Goal: Information Seeking & Learning: Find specific fact

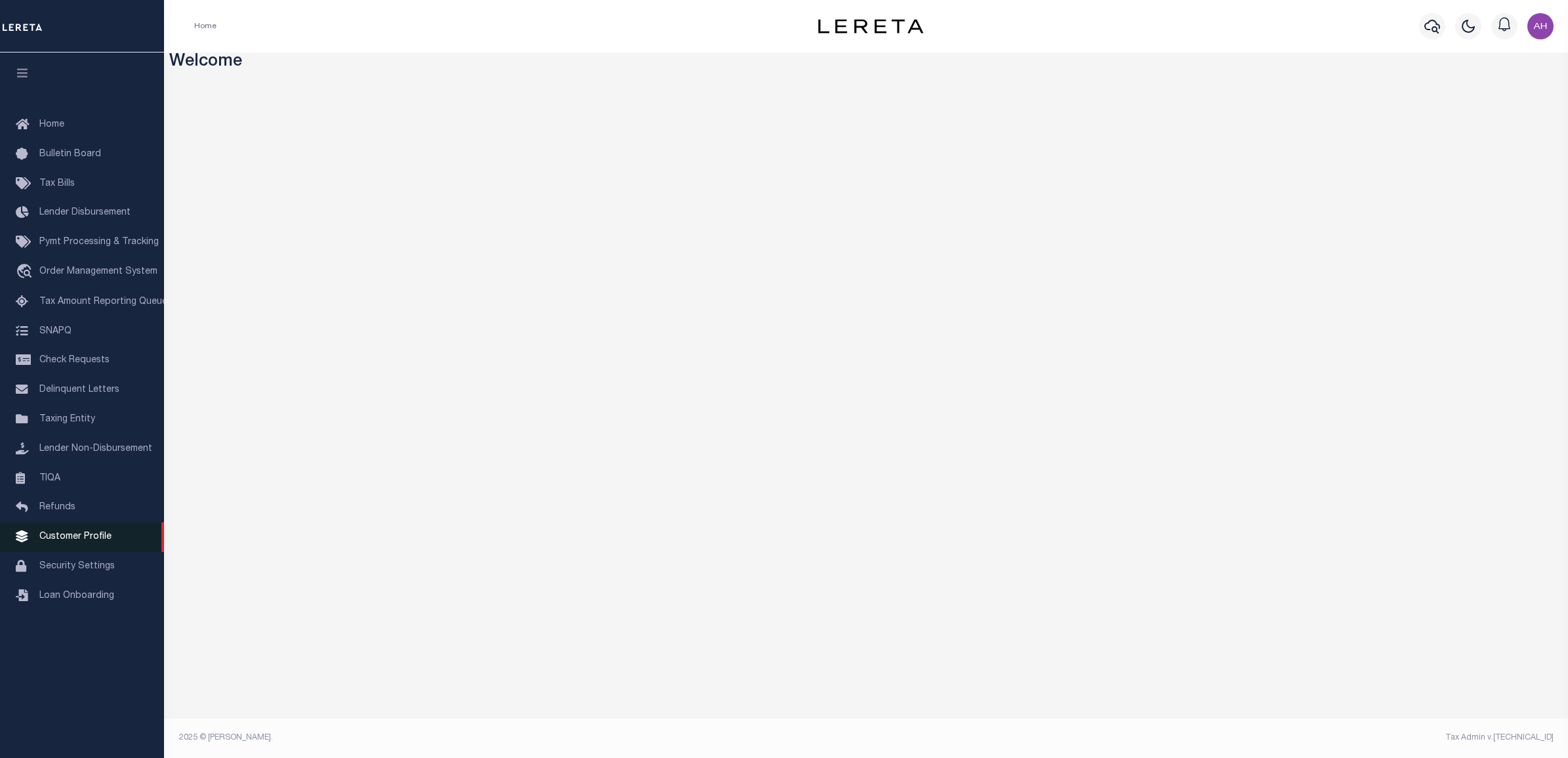
click at [96, 542] on span "Customer Profile" at bounding box center [76, 537] width 72 height 10
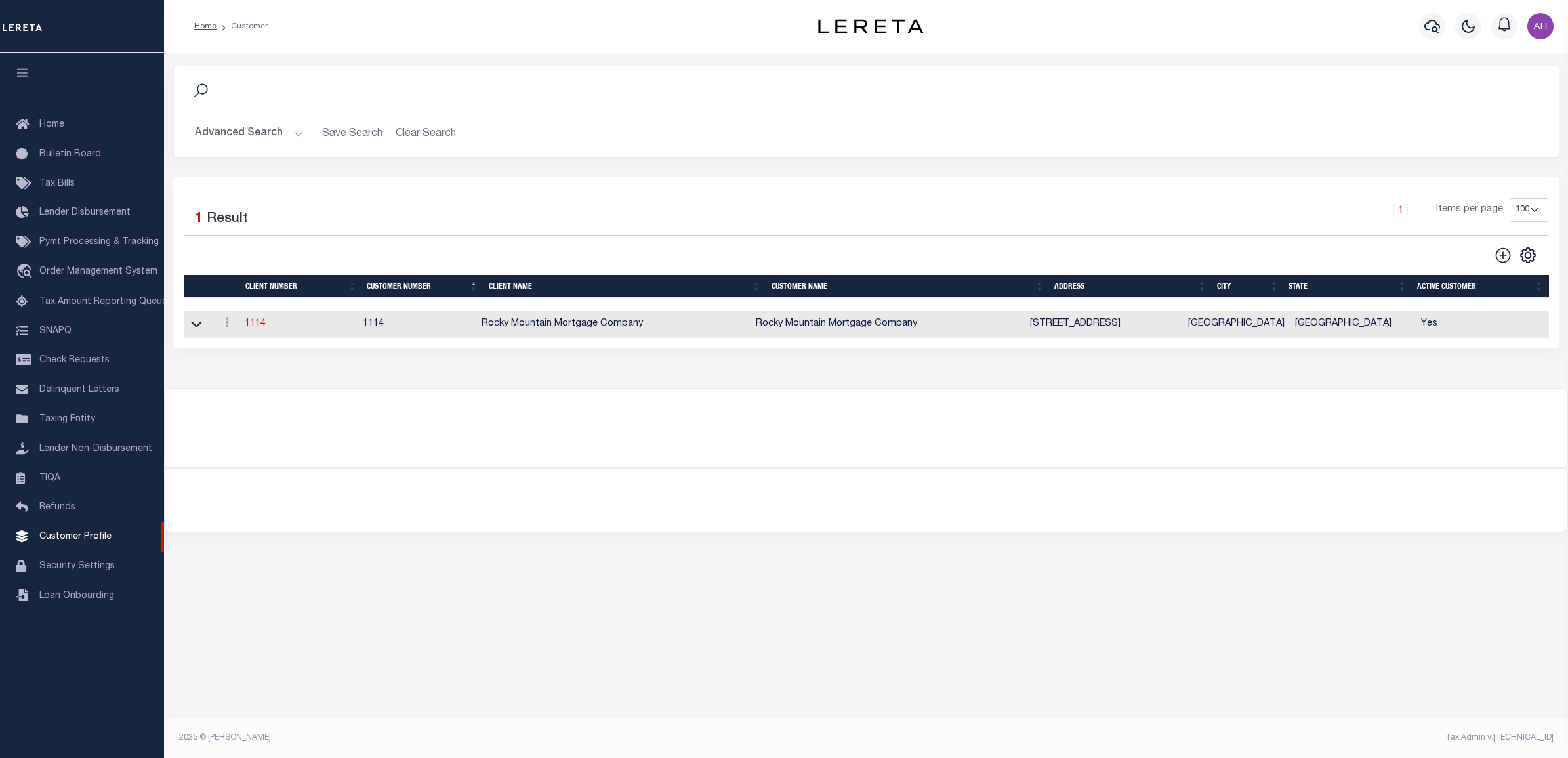
click at [231, 135] on button "Advanced Search" at bounding box center [249, 133] width 109 height 26
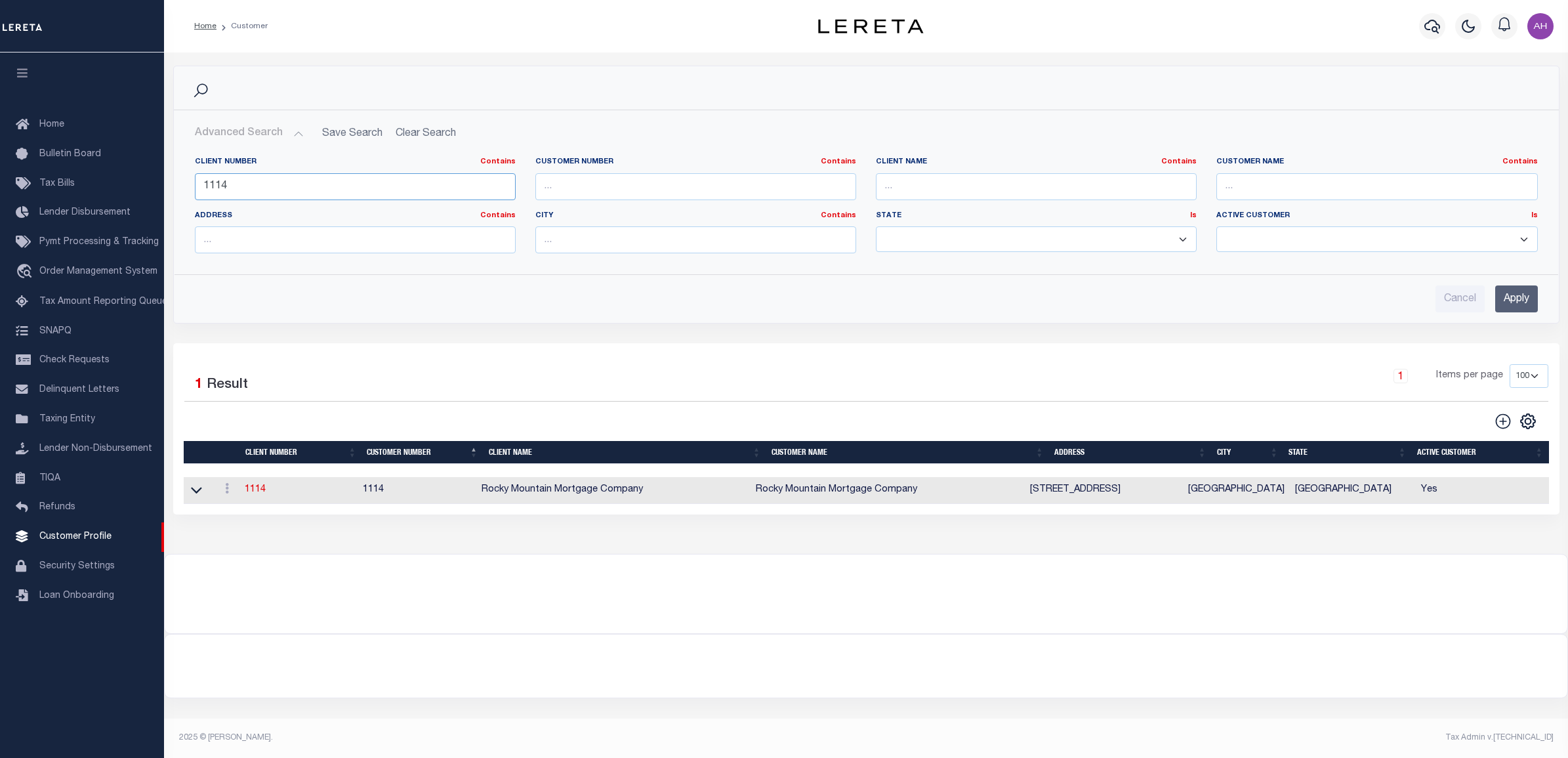
click at [382, 176] on input "1114" at bounding box center [355, 187] width 321 height 27
click at [382, 175] on input "1114" at bounding box center [355, 187] width 321 height 27
click at [601, 181] on input "text" at bounding box center [696, 187] width 321 height 27
type input "68855"
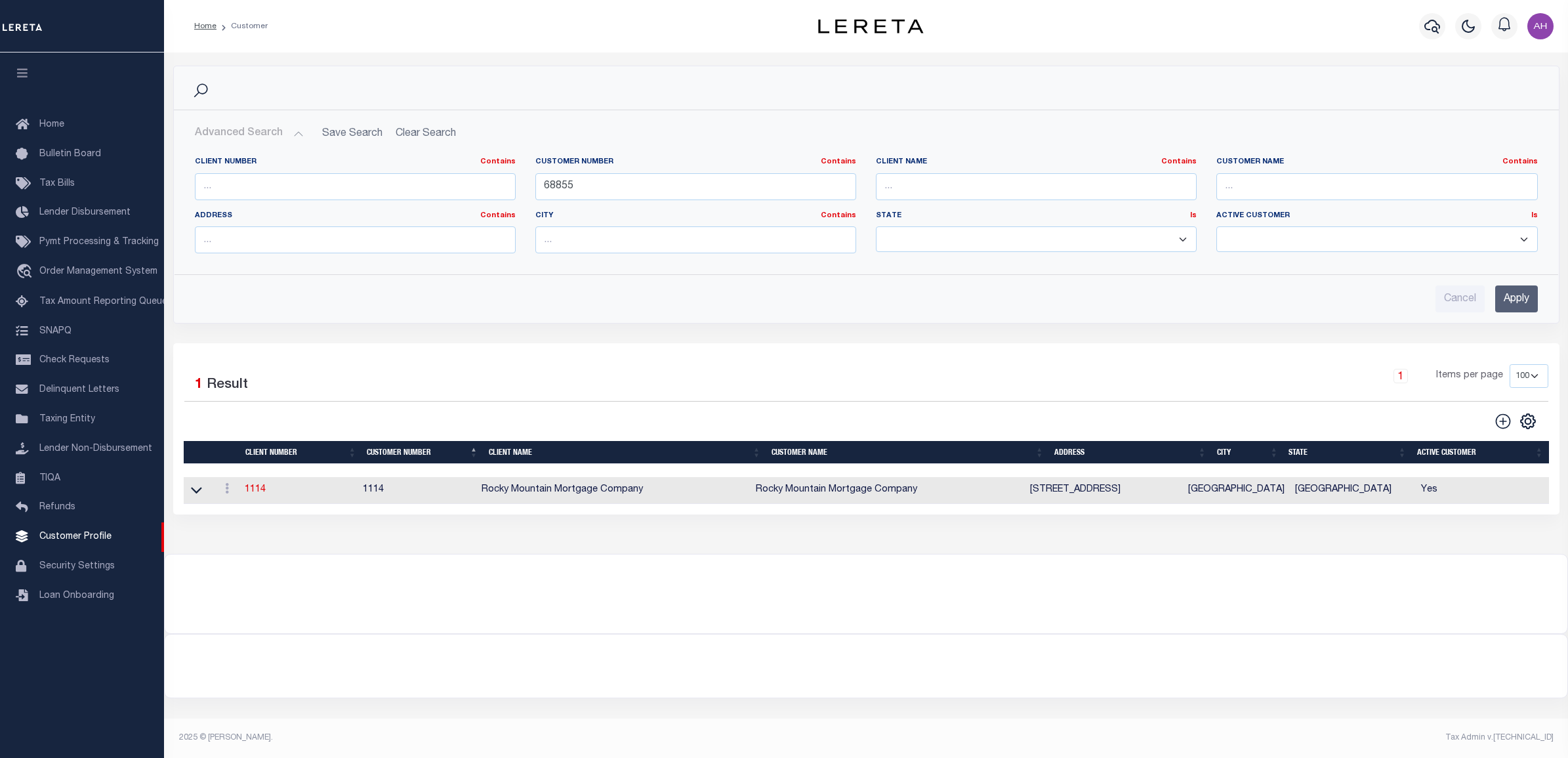
click at [1521, 301] on input "Apply" at bounding box center [1516, 299] width 43 height 27
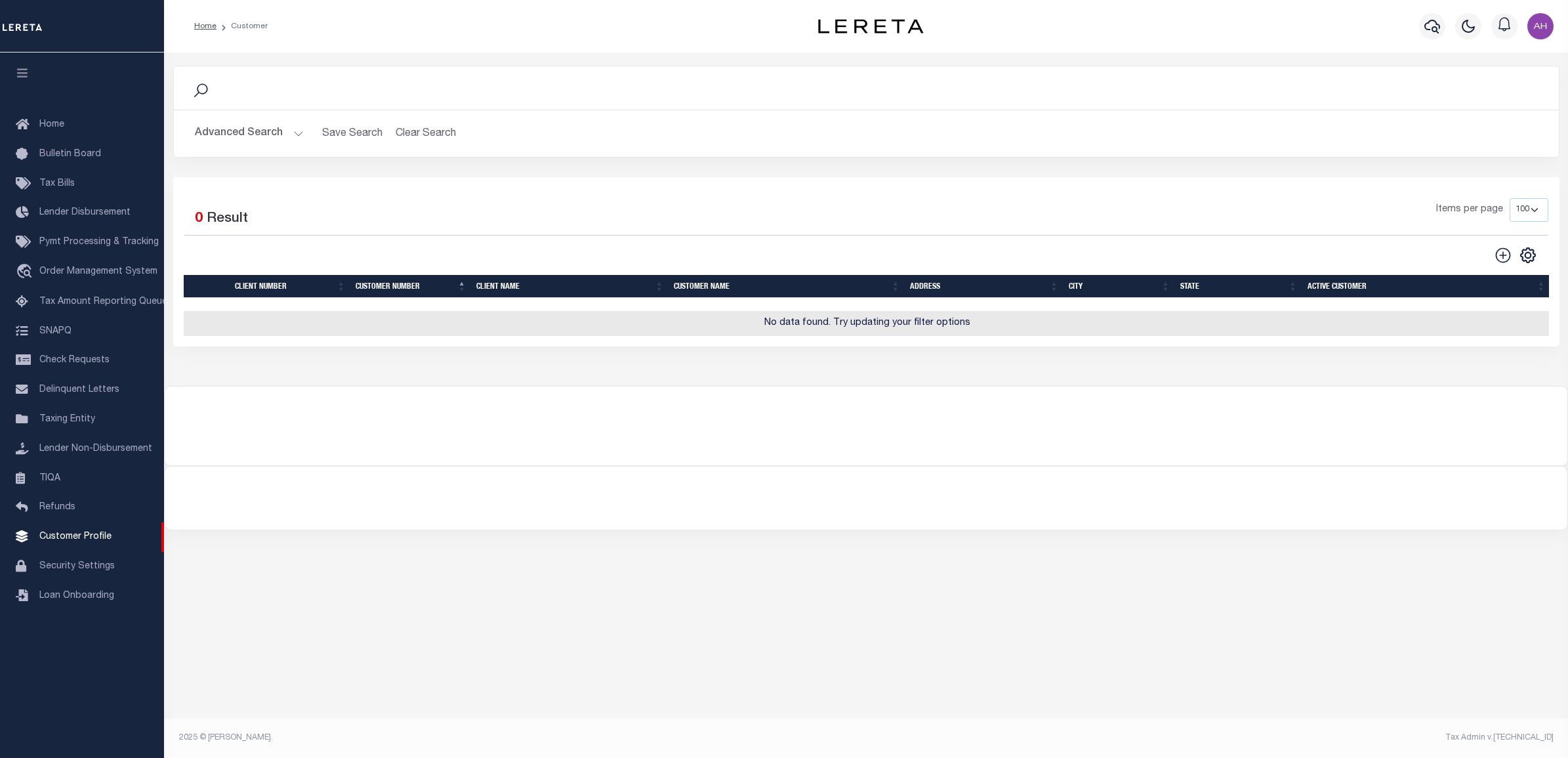
click at [267, 133] on button "Advanced Search" at bounding box center [249, 133] width 109 height 26
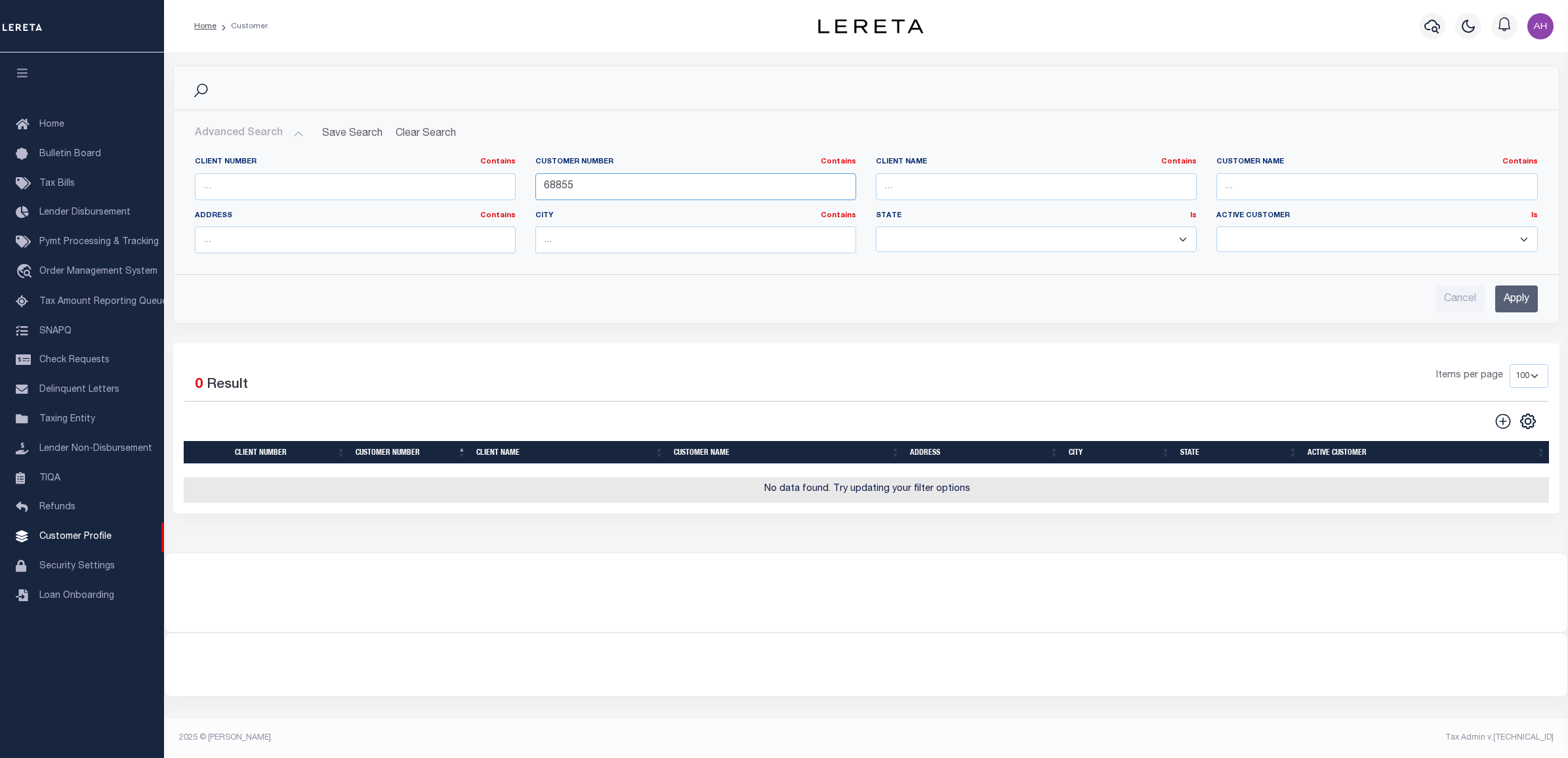
click at [561, 189] on input "68855" at bounding box center [696, 187] width 321 height 27
click at [447, 186] on input "text" at bounding box center [355, 187] width 321 height 27
paste input "68855"
type input "68855"
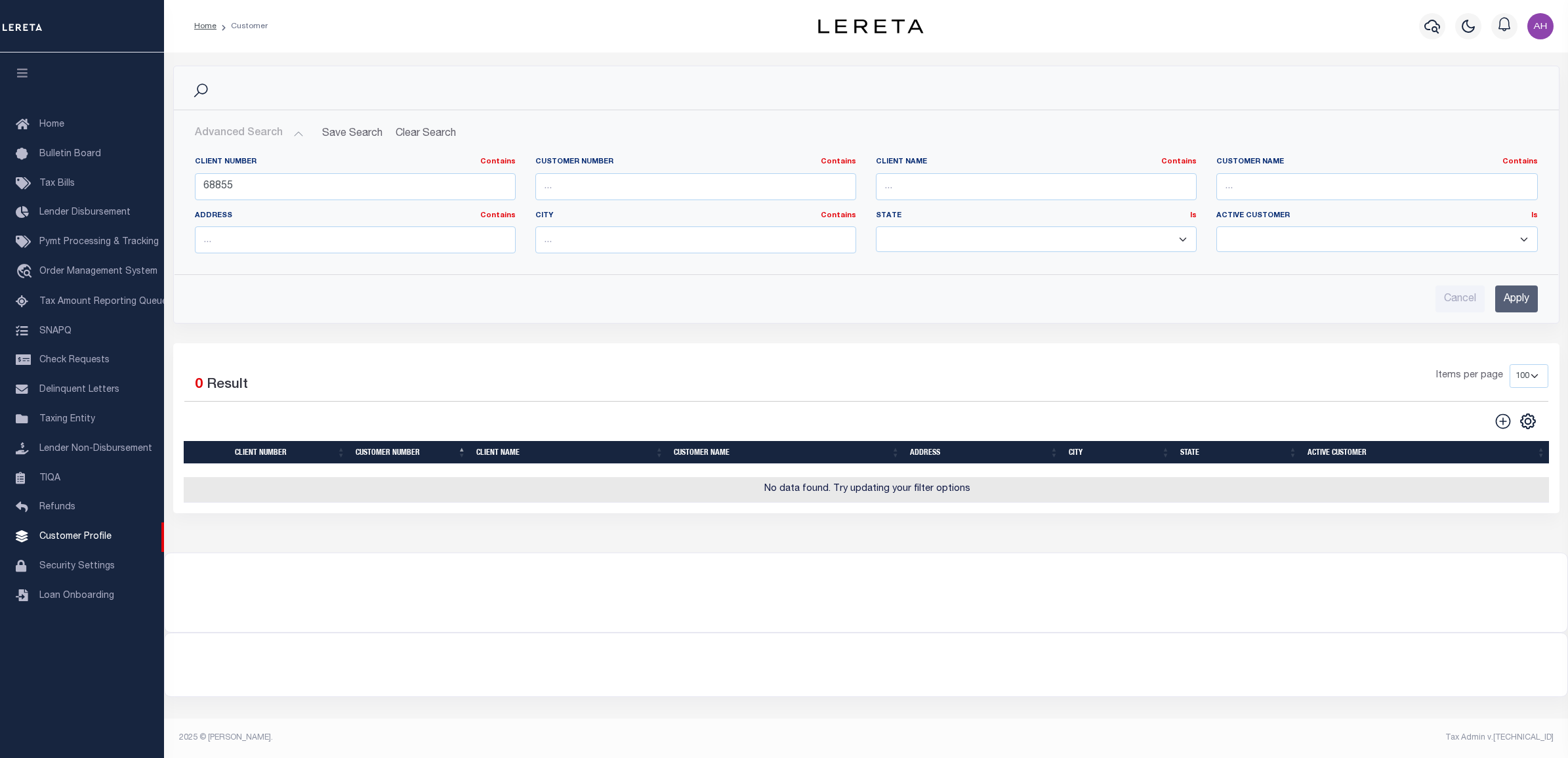
click at [1516, 302] on input "Apply" at bounding box center [1516, 299] width 43 height 27
